Goal: Find specific page/section: Find specific page/section

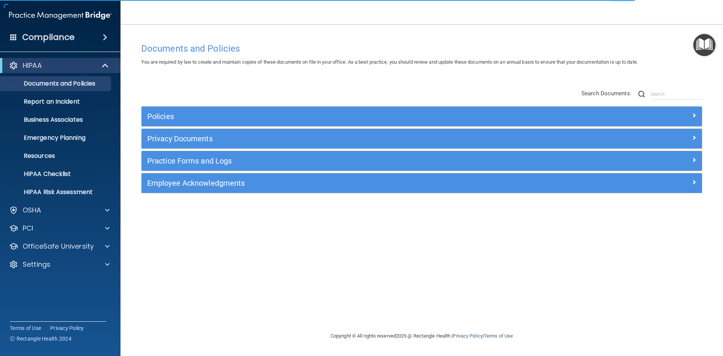
click at [103, 37] on span at bounding box center [105, 37] width 5 height 9
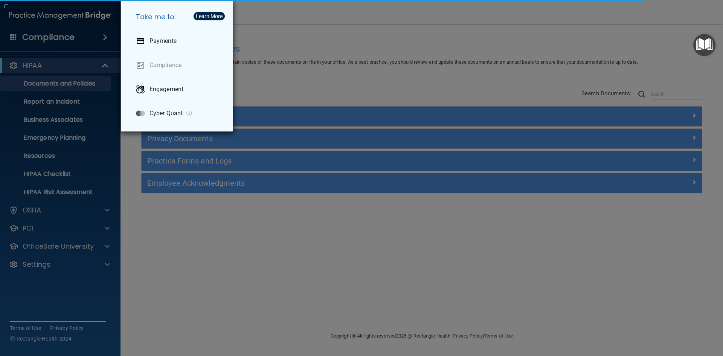
click at [158, 255] on div "Take me to: Payments Compliance Engagement Cyber Quant" at bounding box center [361, 178] width 723 height 356
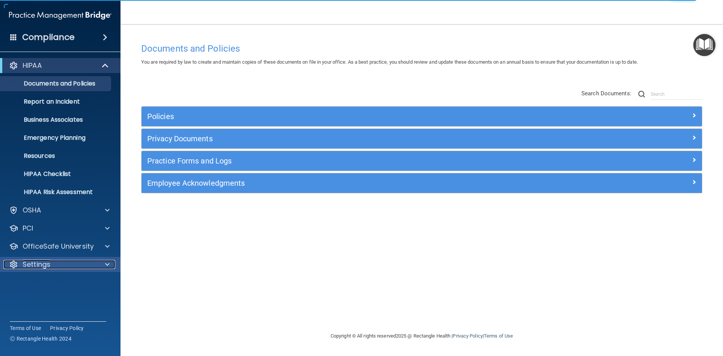
click at [110, 264] on div at bounding box center [106, 264] width 19 height 9
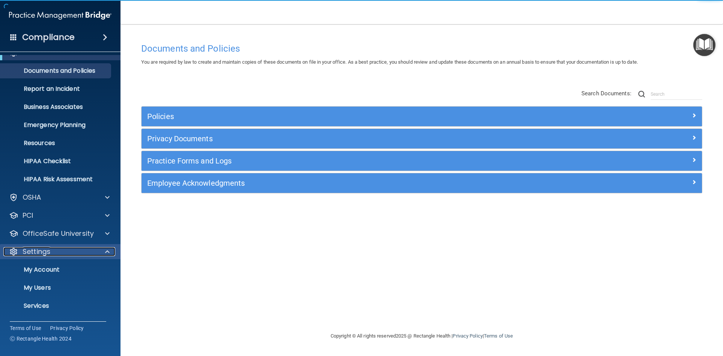
scroll to position [29, 0]
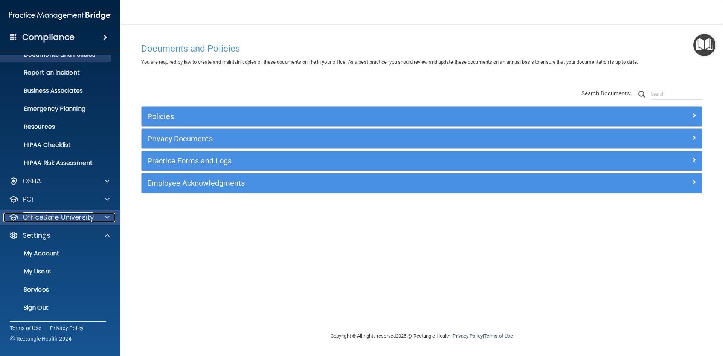
click at [108, 219] on span at bounding box center [107, 217] width 5 height 9
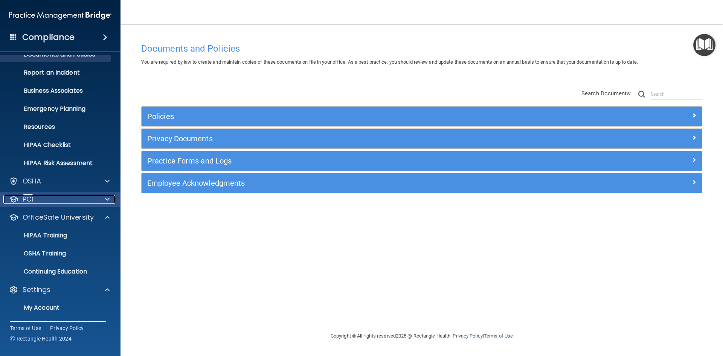
click at [106, 197] on span at bounding box center [107, 199] width 5 height 9
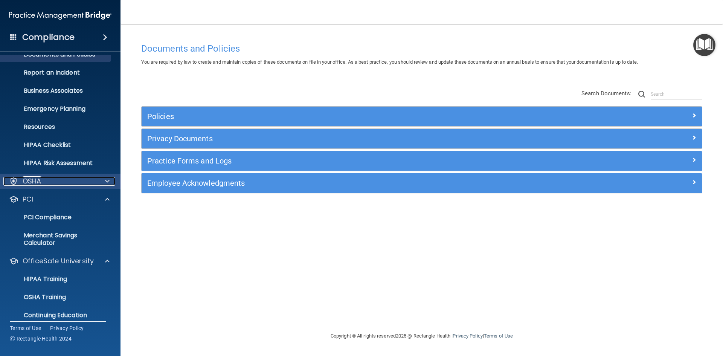
click at [107, 178] on span at bounding box center [107, 181] width 5 height 9
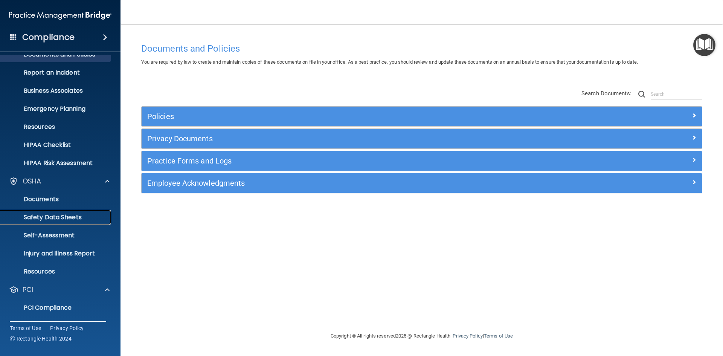
click at [59, 218] on p "Safety Data Sheets" at bounding box center [56, 217] width 103 height 8
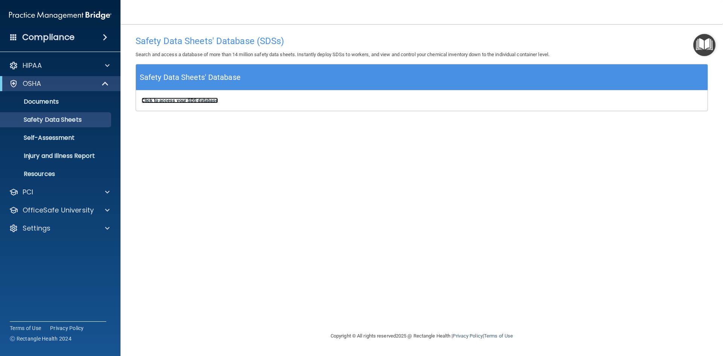
click at [169, 102] on b "Click to access your SDS database" at bounding box center [180, 100] width 76 height 6
